Goal: Find contact information: Find contact information

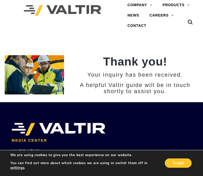
click at [115, 127] on div at bounding box center [100, 129] width 176 height 13
click at [137, 26] on link "CONTACT" at bounding box center [136, 26] width 29 height 10
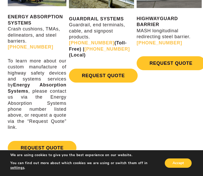
scroll to position [249, 0]
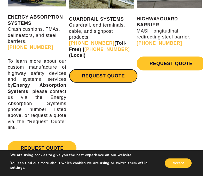
click at [109, 69] on link "REQUEST QUOTE" at bounding box center [103, 76] width 69 height 14
